Goal: Task Accomplishment & Management: Complete application form

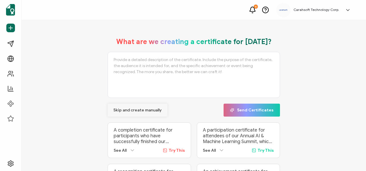
click at [136, 111] on span "Skip and create manually" at bounding box center [137, 110] width 48 height 4
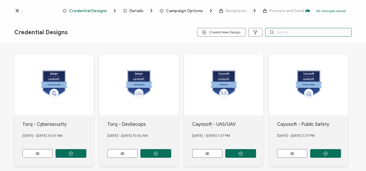
click at [290, 33] on input "text" at bounding box center [308, 32] width 86 height 9
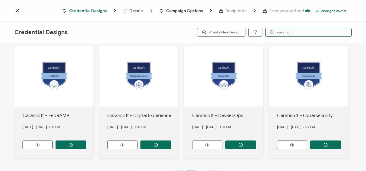
scroll to position [259, 0]
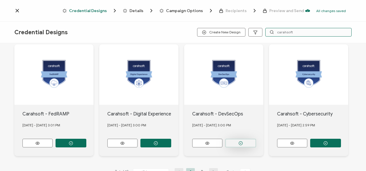
type input "carahsoft"
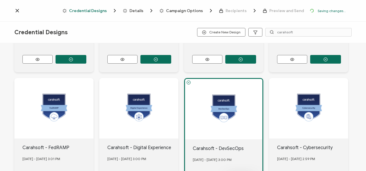
scroll to position [292, 0]
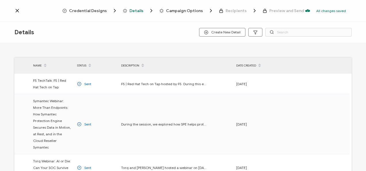
click at [93, 12] on span "Credential Designs" at bounding box center [88, 11] width 38 height 4
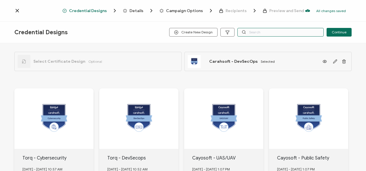
click at [291, 30] on input "text" at bounding box center [280, 32] width 86 height 9
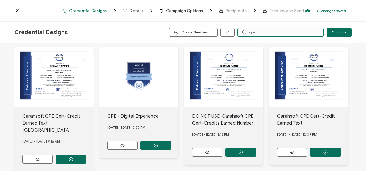
scroll to position [68, 0]
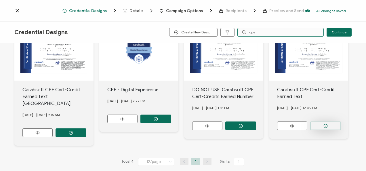
type input "cpe"
click at [86, 128] on button "button" at bounding box center [70, 132] width 31 height 9
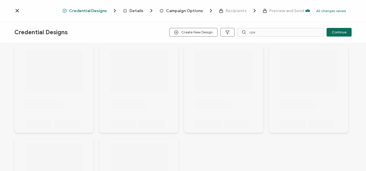
scroll to position [0, 0]
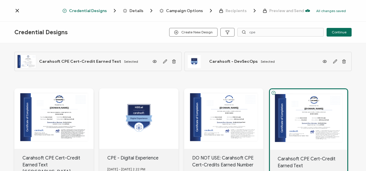
click at [135, 11] on span "Details" at bounding box center [136, 11] width 14 height 4
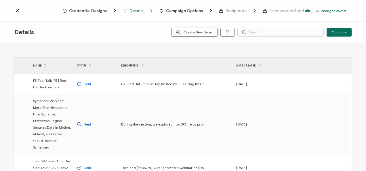
click at [202, 34] on span "Create New Detail" at bounding box center [194, 32] width 37 height 4
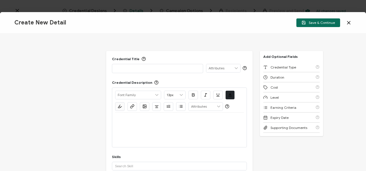
click at [161, 71] on div at bounding box center [157, 68] width 85 height 8
click at [157, 126] on div at bounding box center [179, 129] width 128 height 34
click at [157, 121] on p at bounding box center [179, 119] width 128 height 5
click at [147, 128] on div at bounding box center [179, 129] width 128 height 34
click at [143, 120] on p at bounding box center [179, 119] width 128 height 5
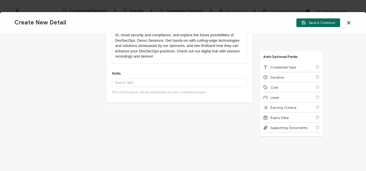
scroll to position [116, 0]
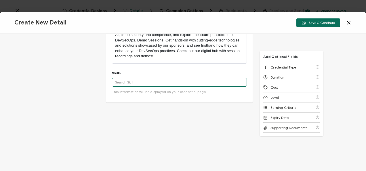
click at [157, 78] on input "text" at bounding box center [179, 82] width 135 height 9
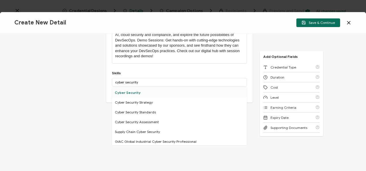
click at [143, 93] on div "Cyber Security" at bounding box center [179, 93] width 135 height 10
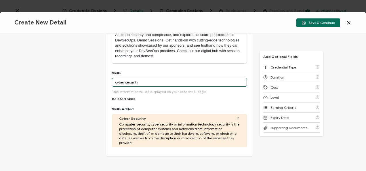
drag, startPoint x: 143, startPoint y: 81, endPoint x: 105, endPoint y: 80, distance: 38.2
click at [106, 80] on div "Credential Title Carahsoft Tradeshow: DevSecOps Conference ISSUER Issuer Name C…" at bounding box center [179, 45] width 146 height 221
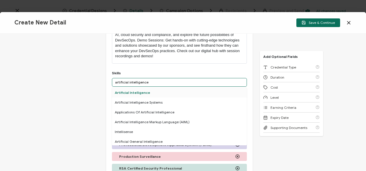
type input "artificial intelligence"
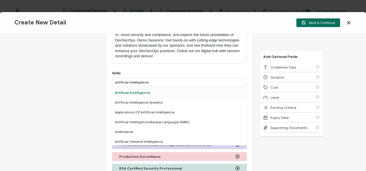
click at [143, 92] on div "Artificial Intelligence" at bounding box center [179, 93] width 135 height 10
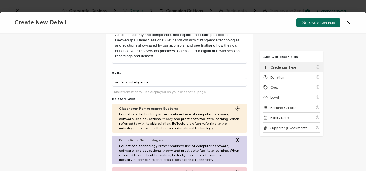
click at [266, 68] on div "Credential Type" at bounding box center [279, 67] width 33 height 4
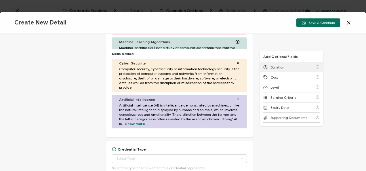
scroll to position [291, 0]
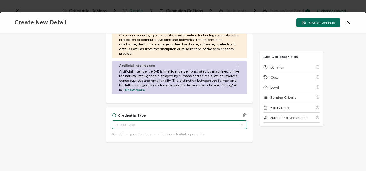
click at [142, 121] on input "text" at bounding box center [179, 124] width 135 height 9
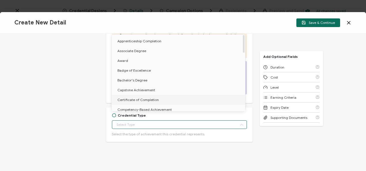
click at [147, 96] on li "Certificate of Completion" at bounding box center [179, 100] width 135 height 10
type input "Certificate of Completion"
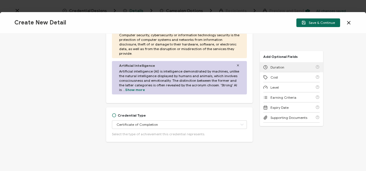
click at [296, 69] on div "Duration" at bounding box center [291, 67] width 56 height 10
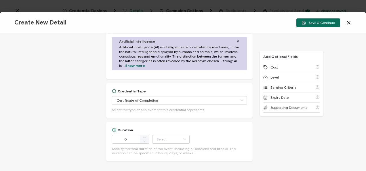
scroll to position [335, 0]
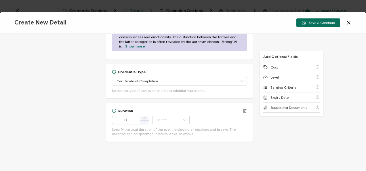
click at [130, 118] on input "0" at bounding box center [130, 120] width 37 height 9
type input "150"
click at [157, 116] on input "text" at bounding box center [170, 120] width 37 height 9
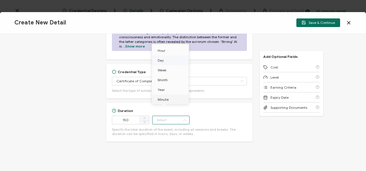
drag, startPoint x: 163, startPoint y: 99, endPoint x: 170, endPoint y: 94, distance: 7.8
click at [163, 98] on span "Minute" at bounding box center [163, 99] width 11 height 4
type input "Minute"
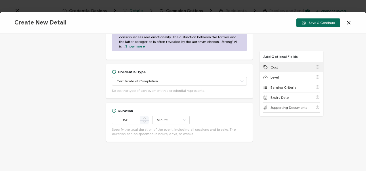
click at [276, 65] on div "Cost" at bounding box center [291, 67] width 56 height 10
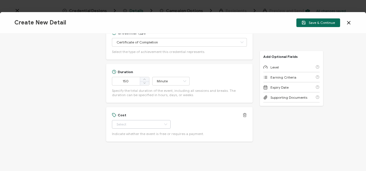
click at [162, 120] on icon at bounding box center [165, 124] width 7 height 9
click at [145, 128] on li "Free" at bounding box center [139, 133] width 54 height 10
type input "Free"
click at [281, 66] on div "Level" at bounding box center [291, 67] width 56 height 10
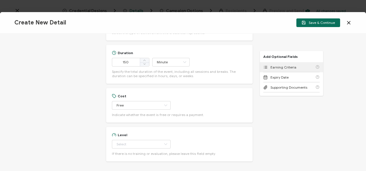
scroll to position [412, 0]
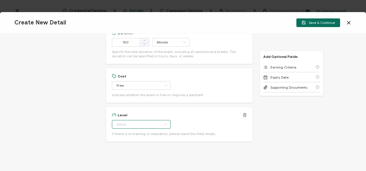
click at [122, 120] on input "text" at bounding box center [141, 124] width 59 height 9
click at [140, 60] on li "Beginner" at bounding box center [139, 65] width 54 height 10
type input "Beginner"
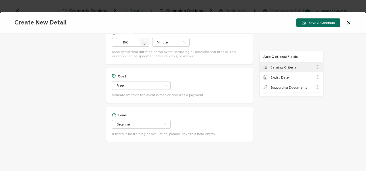
click at [274, 64] on div "Earning Criteria" at bounding box center [291, 67] width 56 height 10
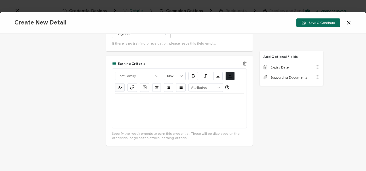
scroll to position [506, 0]
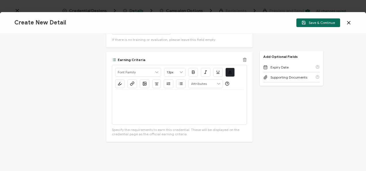
click at [132, 99] on div at bounding box center [179, 107] width 128 height 34
click at [316, 25] on button "Save & Continue" at bounding box center [318, 22] width 44 height 9
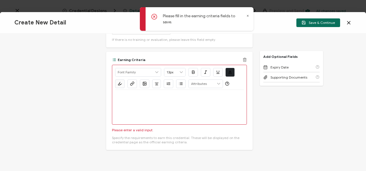
click at [127, 107] on div at bounding box center [179, 107] width 128 height 34
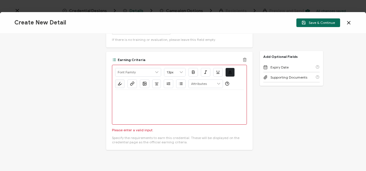
click at [132, 99] on div at bounding box center [179, 107] width 128 height 34
click at [133, 95] on div at bounding box center [179, 97] width 128 height 14
click at [142, 94] on p at bounding box center [179, 96] width 128 height 5
click at [144, 98] on div at bounding box center [179, 107] width 128 height 34
click at [154, 94] on p at bounding box center [179, 96] width 128 height 5
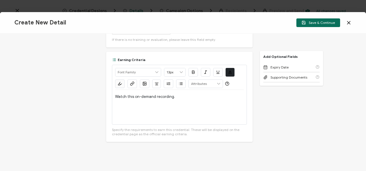
drag, startPoint x: 164, startPoint y: 95, endPoint x: 55, endPoint y: 99, distance: 108.7
click at [55, 99] on div "Credential Title Carahsoft Tradeshow: DevSecOps Conference ISSUER Issuer Name C…" at bounding box center [183, 102] width 366 height 137
click at [128, 80] on button "button" at bounding box center [131, 83] width 9 height 9
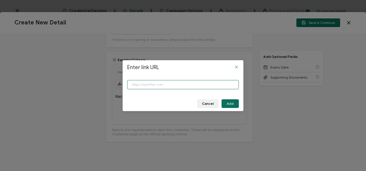
click at [158, 80] on input "Enter link URL" at bounding box center [183, 84] width 112 height 9
paste input "[URL][DOMAIN_NAME]"
type input "[URL][DOMAIN_NAME]"
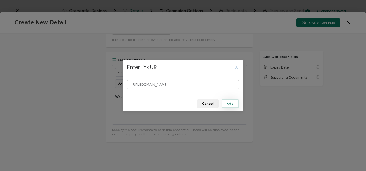
click at [233, 105] on span "Add" at bounding box center [229, 103] width 7 height 3
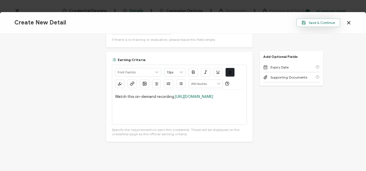
click at [320, 25] on button "Save & Continue" at bounding box center [318, 22] width 44 height 9
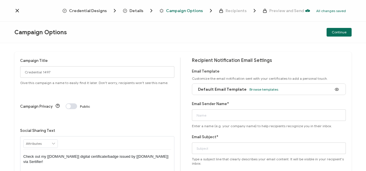
click at [262, 93] on div "Default Email Template Browse templates" at bounding box center [236, 89] width 83 height 13
click at [260, 89] on span "Browse templates" at bounding box center [263, 89] width 29 height 4
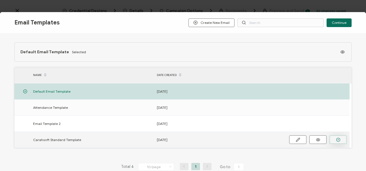
click at [0, 0] on button "button" at bounding box center [0, 0] width 0 height 0
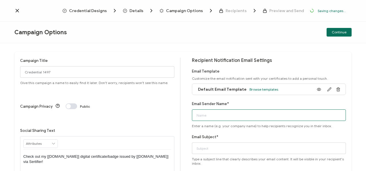
click at [223, 114] on input "Email Sender Name*" at bounding box center [269, 114] width 154 height 11
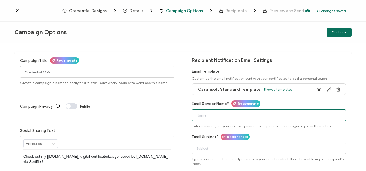
click at [223, 114] on input "Email Sender Name*" at bounding box center [269, 114] width 154 height 11
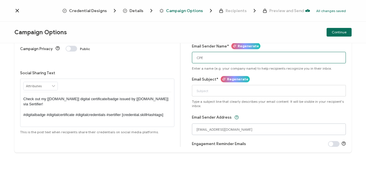
type input "CPE"
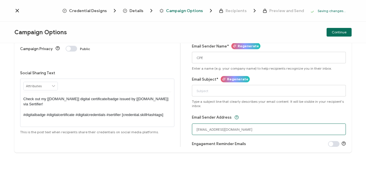
drag, startPoint x: 208, startPoint y: 130, endPoint x: 193, endPoint y: 130, distance: 14.9
click at [193, 130] on input "[EMAIL_ADDRESS][DOMAIN_NAME]" at bounding box center [269, 128] width 154 height 11
click at [221, 128] on input "[EMAIL_ADDRESS][DOMAIN_NAME]" at bounding box center [269, 128] width 154 height 11
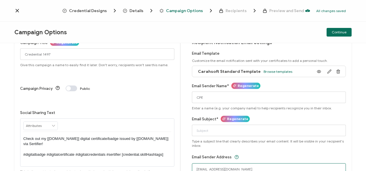
scroll to position [0, 0]
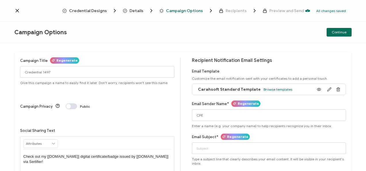
type input "[EMAIL_ADDRESS][DOMAIN_NAME]"
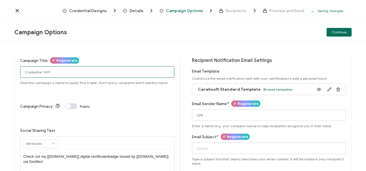
drag, startPoint x: 67, startPoint y: 70, endPoint x: 23, endPoint y: 76, distance: 44.4
click at [23, 76] on input "Credential 1497" at bounding box center [97, 71] width 154 height 11
paste input "7-29-25_65482_Carahsoft Event"
type input "7-29-25_65482_Carahsoft Event"
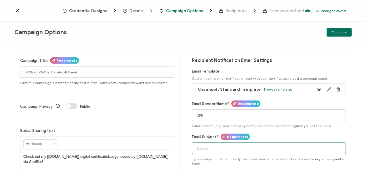
click at [206, 143] on input "Email Subject*" at bounding box center [269, 147] width 154 height 11
paste input "7-29-25_65482_Carahsoft Event"
type input "7-29-25_65482_Carahsoft Event"
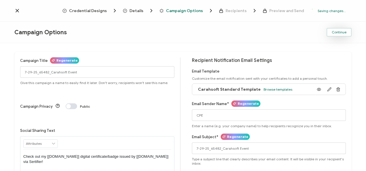
click at [330, 31] on button "Continue" at bounding box center [338, 32] width 25 height 9
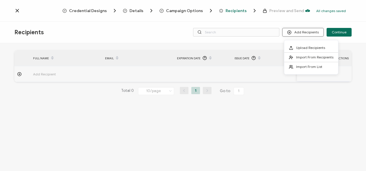
click at [312, 34] on button "Add Recipients" at bounding box center [302, 32] width 41 height 9
click at [308, 57] on span "Import From Recipients" at bounding box center [314, 57] width 37 height 4
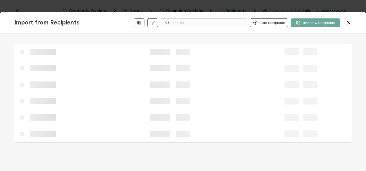
click at [344, 22] on div "Add Recipients Add a Single Recipient Import 0 Recipients" at bounding box center [243, 22] width 218 height 9
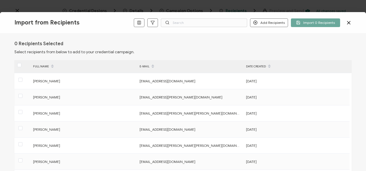
click at [345, 22] on div "Add Recipients Add a Single Recipient Import 0 Recipients" at bounding box center [243, 22] width 218 height 9
click at [346, 22] on icon at bounding box center [348, 23] width 6 height 6
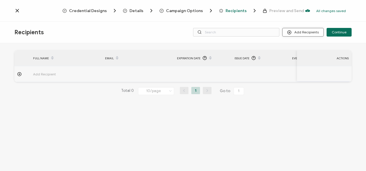
click at [291, 32] on icon at bounding box center [289, 32] width 4 height 4
click at [291, 45] on li "Upload Recipients" at bounding box center [311, 47] width 54 height 9
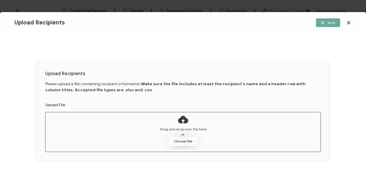
click at [182, 142] on button "Choose file" at bounding box center [182, 141] width 29 height 9
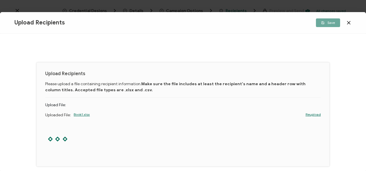
scroll to position [18, 0]
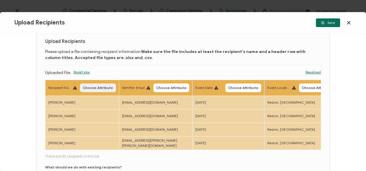
click at [93, 89] on span "Choose Attribute" at bounding box center [98, 87] width 30 height 3
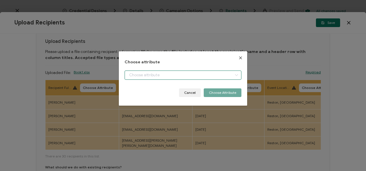
click at [133, 78] on input "dialog" at bounding box center [182, 74] width 116 height 9
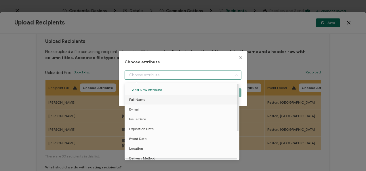
click at [136, 96] on span "Full Name" at bounding box center [137, 100] width 16 height 10
type input "Full Name"
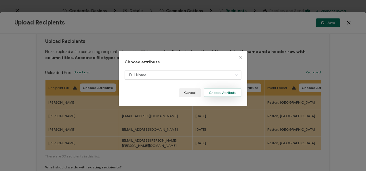
click at [211, 91] on button "Choose Attribute" at bounding box center [222, 92] width 38 height 9
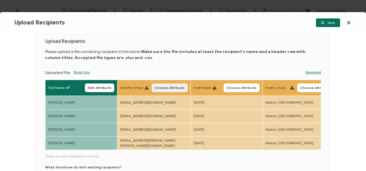
click at [185, 89] on span "Choose Attribute" at bounding box center [169, 87] width 30 height 3
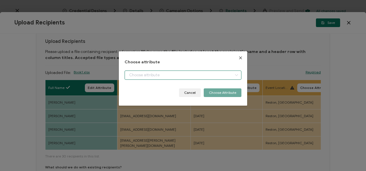
click at [186, 78] on input "dialog" at bounding box center [182, 74] width 116 height 9
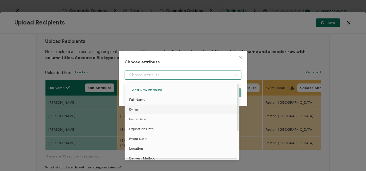
click at [160, 107] on li "E-mail" at bounding box center [182, 109] width 119 height 10
type input "E-mail"
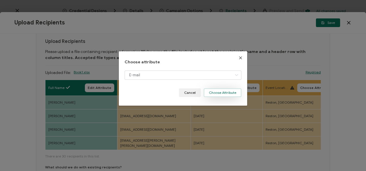
click at [215, 91] on button "Choose Attribute" at bounding box center [222, 92] width 38 height 9
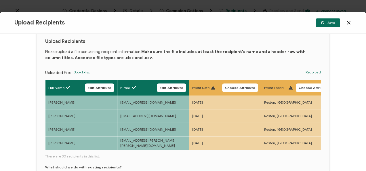
click at [240, 88] on span "Choose Attribute" at bounding box center [240, 87] width 30 height 3
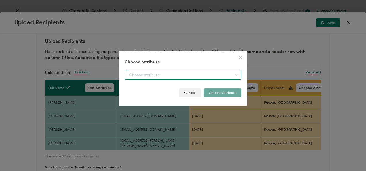
click at [202, 79] on input "dialog" at bounding box center [182, 74] width 116 height 9
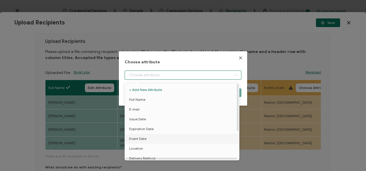
click at [159, 140] on li "Event Date" at bounding box center [182, 139] width 119 height 10
type input "Event Date"
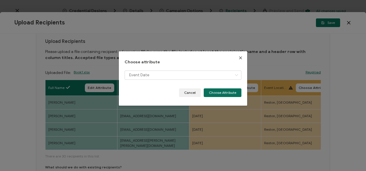
click at [231, 88] on div "Event Date" at bounding box center [182, 79] width 116 height 18
click at [229, 91] on button "Choose Attribute" at bounding box center [222, 92] width 38 height 9
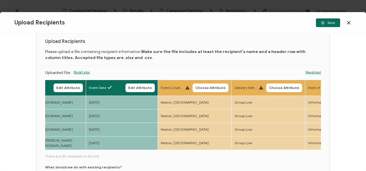
scroll to position [0, 198]
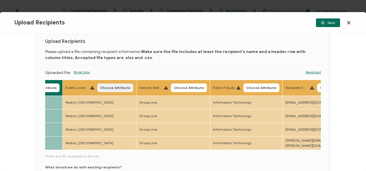
click at [115, 87] on span "Choose Attribute" at bounding box center [115, 87] width 30 height 3
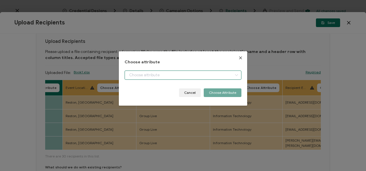
click at [127, 78] on input "dialog" at bounding box center [182, 74] width 116 height 9
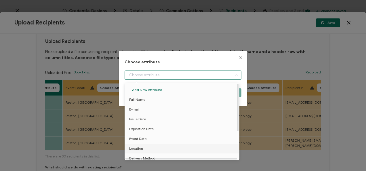
click at [145, 145] on li "Location" at bounding box center [182, 148] width 119 height 10
type input "Location"
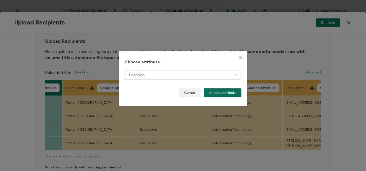
click at [213, 87] on div "Location" at bounding box center [182, 79] width 116 height 18
click at [213, 91] on button "Choose Attribute" at bounding box center [222, 92] width 38 height 9
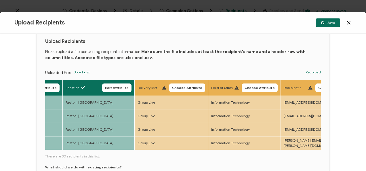
click at [194, 86] on span "Choose Attribute" at bounding box center [187, 87] width 30 height 3
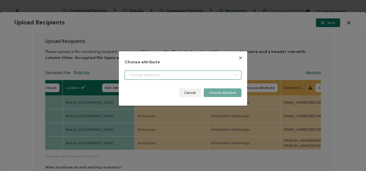
click at [189, 79] on input "dialog" at bounding box center [182, 74] width 116 height 9
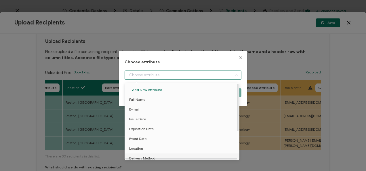
click at [145, 155] on span "Delivery Method" at bounding box center [142, 158] width 26 height 10
type input "Delivery Method"
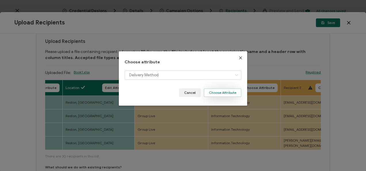
click at [218, 93] on button "Choose Attribute" at bounding box center [222, 92] width 38 height 9
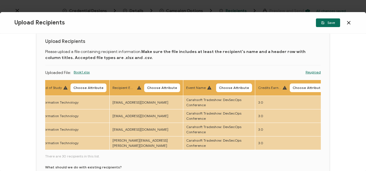
scroll to position [0, 378]
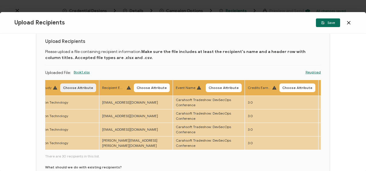
click at [95, 83] on button "Choose Attribute" at bounding box center [78, 87] width 36 height 9
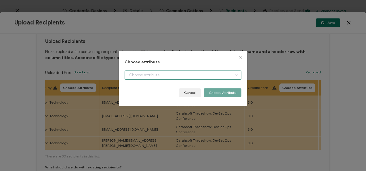
click at [140, 77] on input "dialog" at bounding box center [182, 74] width 116 height 9
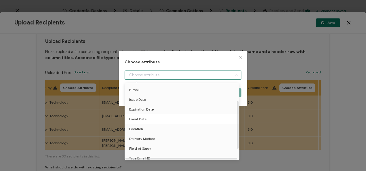
scroll to position [29, 0]
click at [143, 139] on span "Field of Study" at bounding box center [140, 139] width 22 height 10
type input "Field of Study"
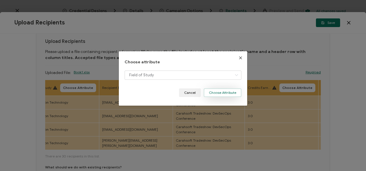
click at [213, 91] on button "Choose Attribute" at bounding box center [222, 92] width 38 height 9
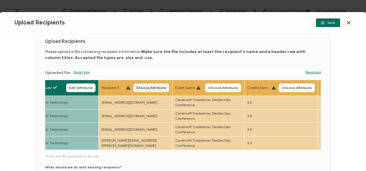
click at [149, 86] on span "Choose Attribute" at bounding box center [151, 87] width 30 height 3
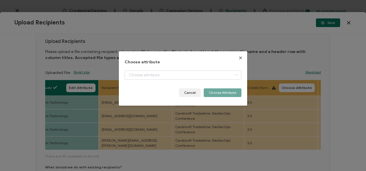
click at [164, 82] on div "dialog" at bounding box center [182, 79] width 116 height 18
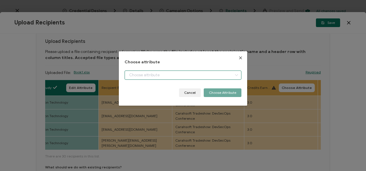
click at [167, 74] on input "dialog" at bounding box center [182, 74] width 116 height 9
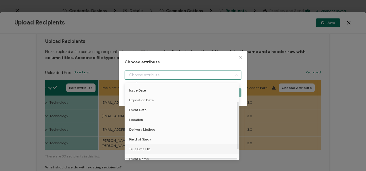
click at [147, 146] on span "True Email ID" at bounding box center [139, 149] width 21 height 10
type input "True Email ID"
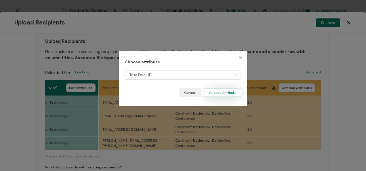
click at [209, 92] on button "Choose Attribute" at bounding box center [222, 92] width 38 height 9
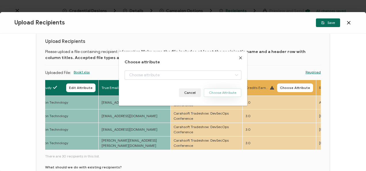
click at [209, 92] on th "Event Name Choose Attribute" at bounding box center [206, 88] width 72 height 16
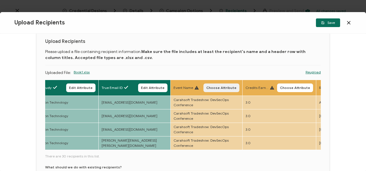
click at [211, 91] on button "Choose Attribute" at bounding box center [221, 87] width 36 height 9
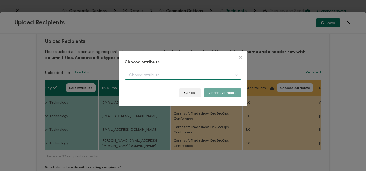
click at [195, 79] on input "dialog" at bounding box center [182, 74] width 116 height 9
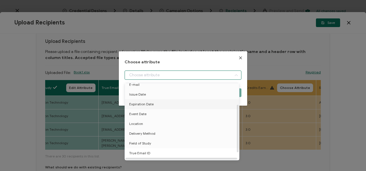
scroll to position [45, 0]
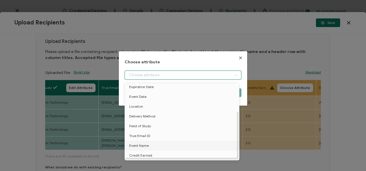
click at [152, 141] on li "Event Name" at bounding box center [182, 146] width 119 height 10
type input "Event Name"
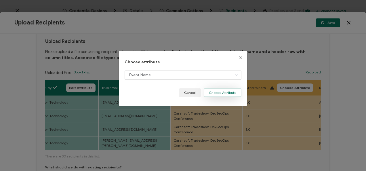
click at [214, 91] on button "Choose Attribute" at bounding box center [222, 92] width 38 height 9
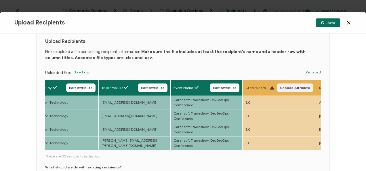
click at [289, 87] on span "Choose Attribute" at bounding box center [295, 87] width 30 height 3
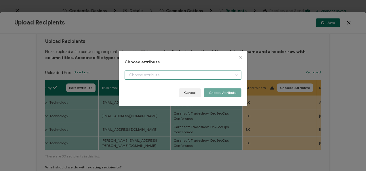
click at [217, 78] on input "dialog" at bounding box center [182, 74] width 116 height 9
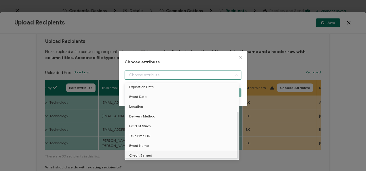
click at [148, 150] on span "Credit Earned" at bounding box center [140, 155] width 23 height 10
type input "Credit Earned"
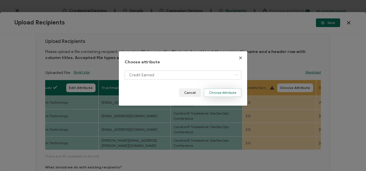
click at [224, 89] on button "Choose Attribute" at bounding box center [222, 92] width 38 height 9
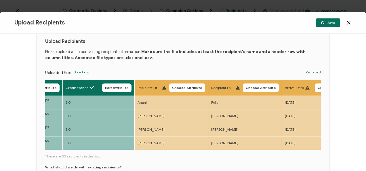
scroll to position [0, 593]
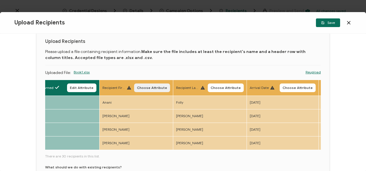
click at [150, 85] on button "Choose Attribute" at bounding box center [152, 87] width 36 height 9
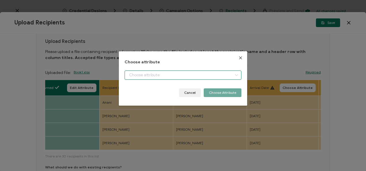
click at [155, 73] on input "dialog" at bounding box center [182, 74] width 116 height 9
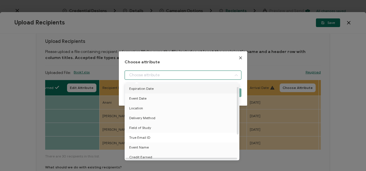
scroll to position [45, 0]
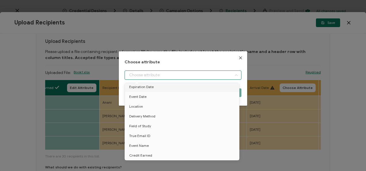
click at [238, 57] on icon "Close" at bounding box center [240, 57] width 5 height 5
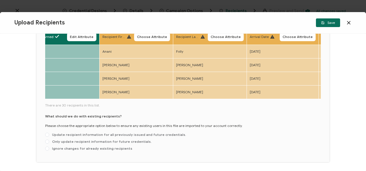
scroll to position [89, 0]
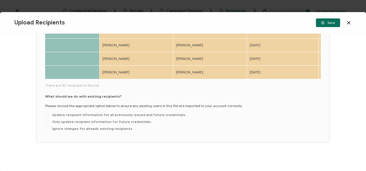
click at [62, 119] on div "What should we do with existing recipients? Please choose the appropriate optio…" at bounding box center [182, 114] width 275 height 40
click at [62, 121] on span "Only update recipient information for future credentials." at bounding box center [100, 121] width 102 height 4
click at [49, 121] on input "Only update recipient information for future credentials." at bounding box center [47, 122] width 4 height 5
radio input "true"
click at [326, 15] on div "Upload Recipients Save" at bounding box center [183, 23] width 366 height 22
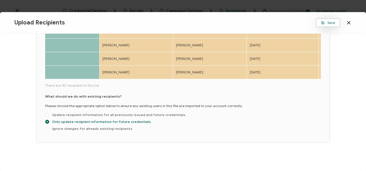
click at [325, 21] on span "Save" at bounding box center [328, 22] width 14 height 3
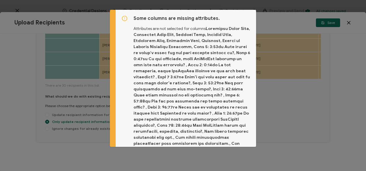
scroll to position [92, 0]
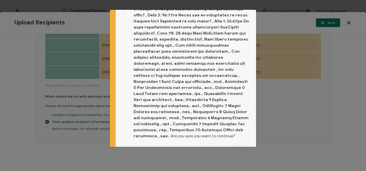
click at [231, 153] on span "Proceed" at bounding box center [238, 154] width 14 height 3
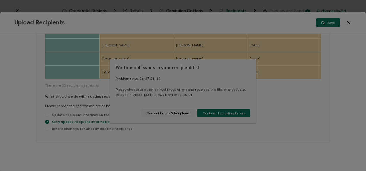
click at [166, 135] on div at bounding box center [183, 85] width 366 height 171
